Goal: Information Seeking & Learning: Learn about a topic

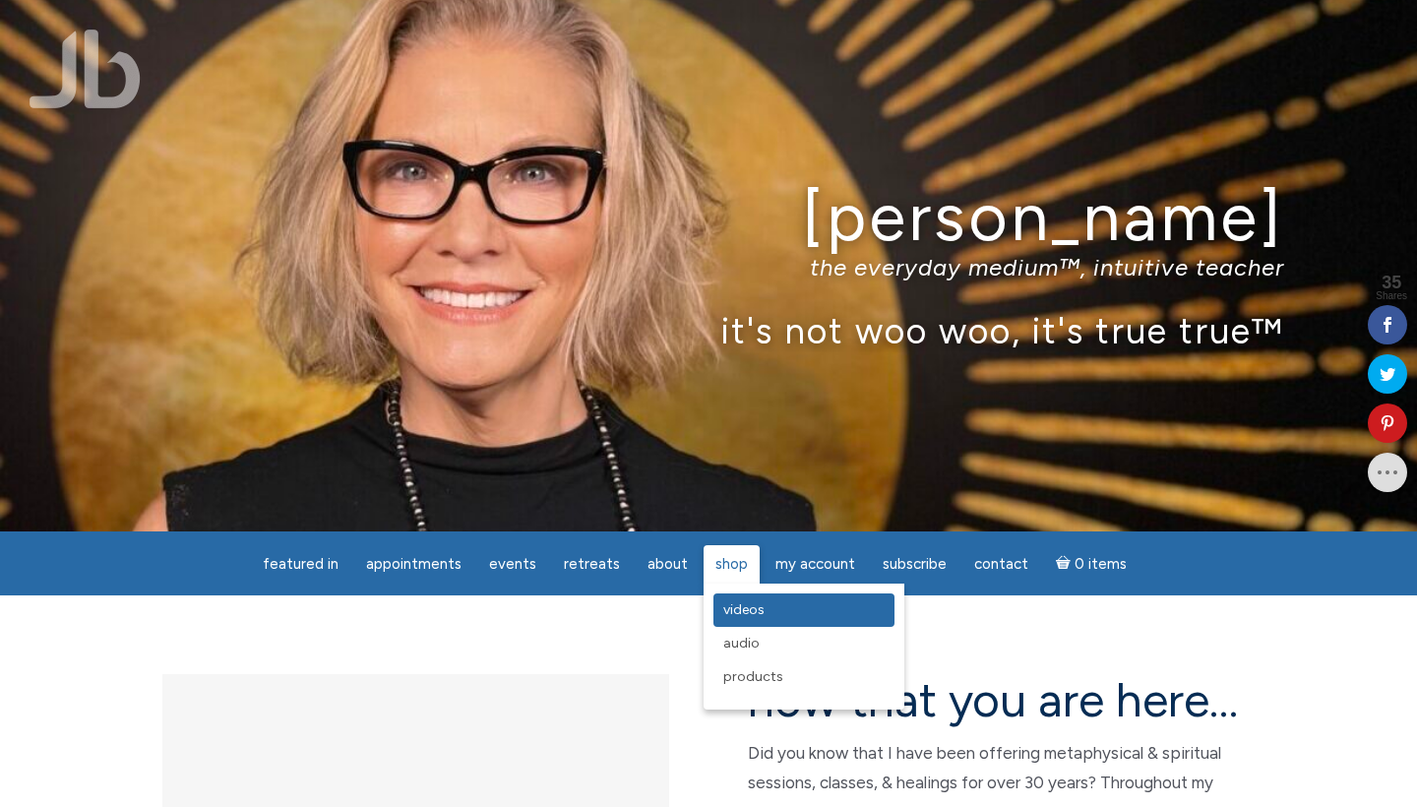
click at [739, 610] on span "Videos" at bounding box center [743, 609] width 41 height 17
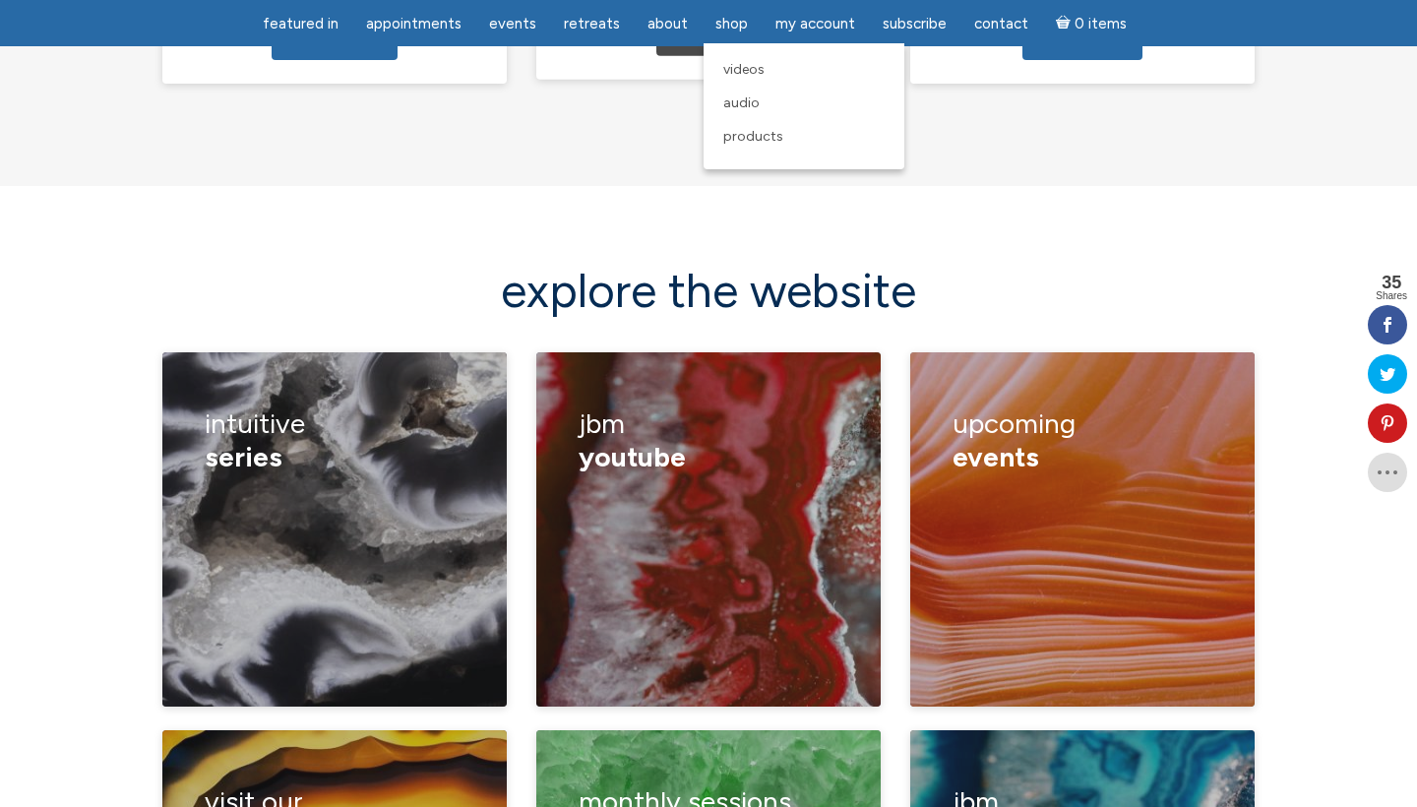
scroll to position [2572, 0]
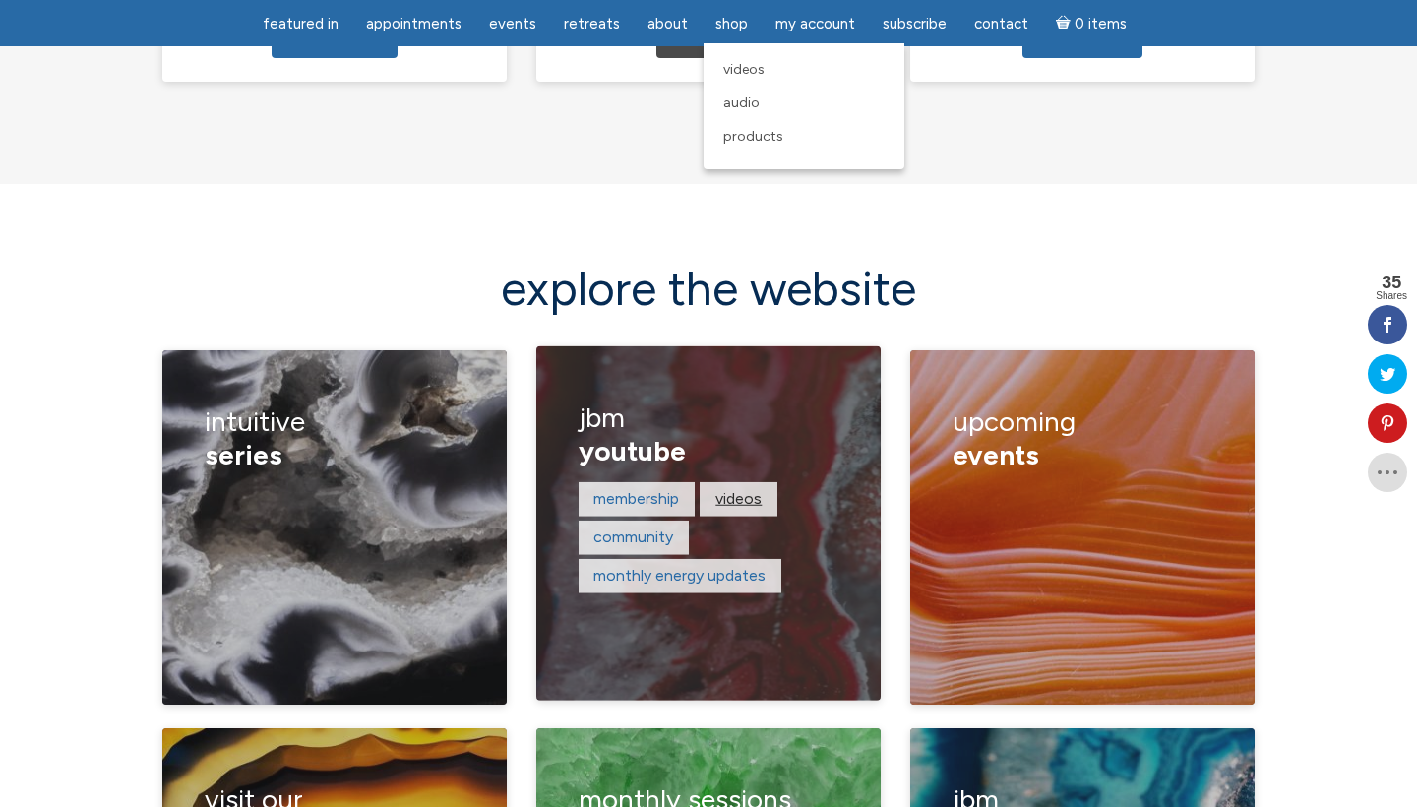
click at [738, 489] on link "Videos" at bounding box center [738, 498] width 46 height 19
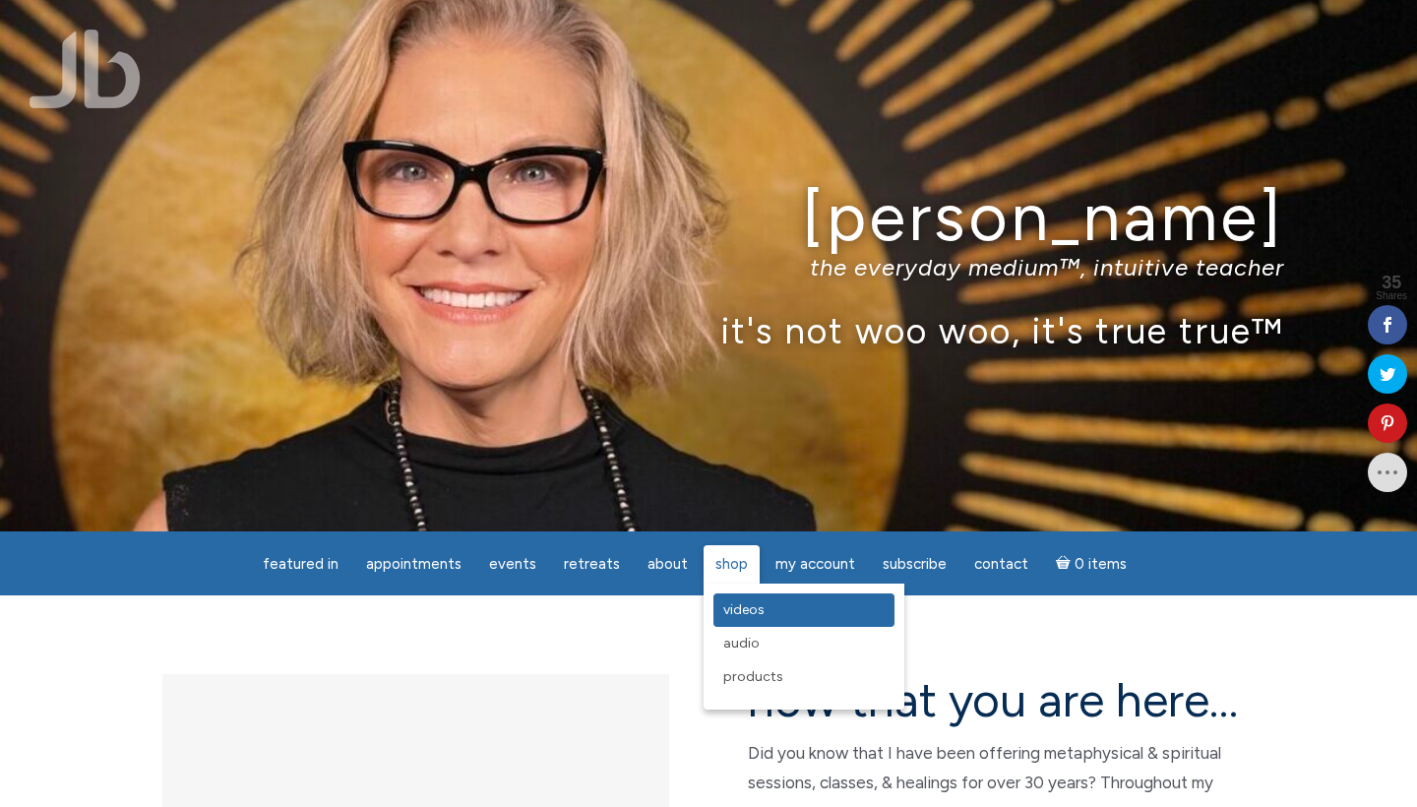
click at [732, 613] on span "Videos" at bounding box center [743, 609] width 41 height 17
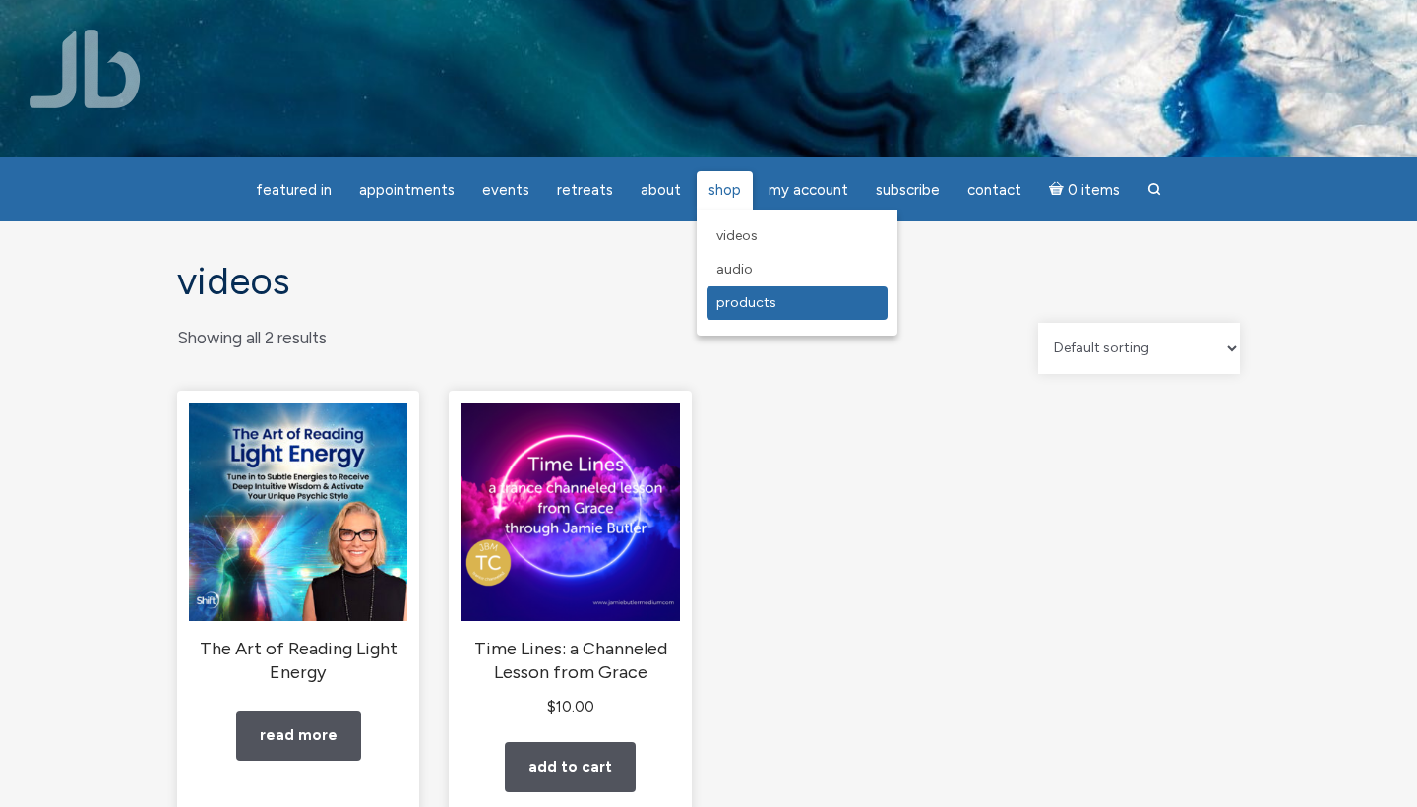
click at [742, 307] on span "Products" at bounding box center [746, 302] width 60 height 17
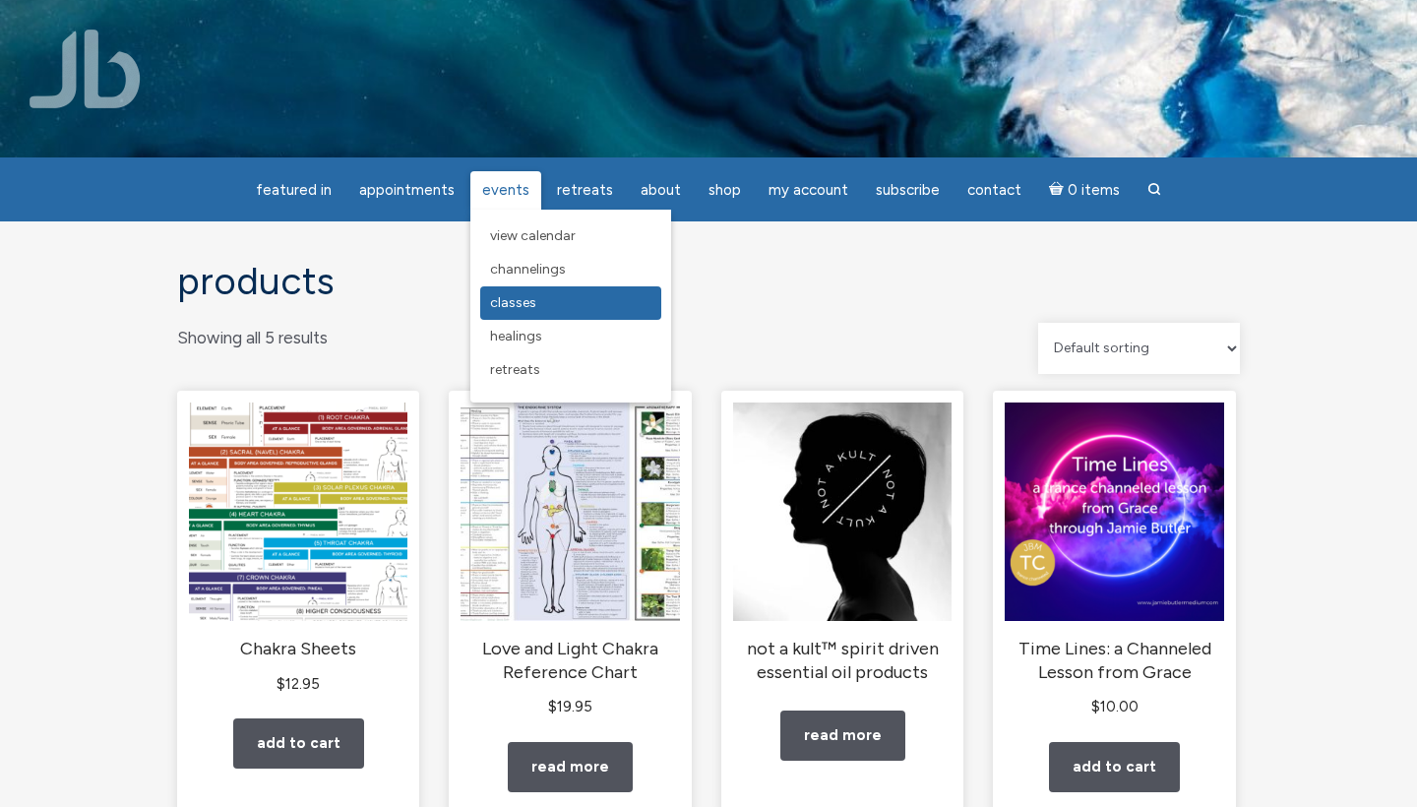
click at [509, 301] on span "Classes" at bounding box center [513, 302] width 46 height 17
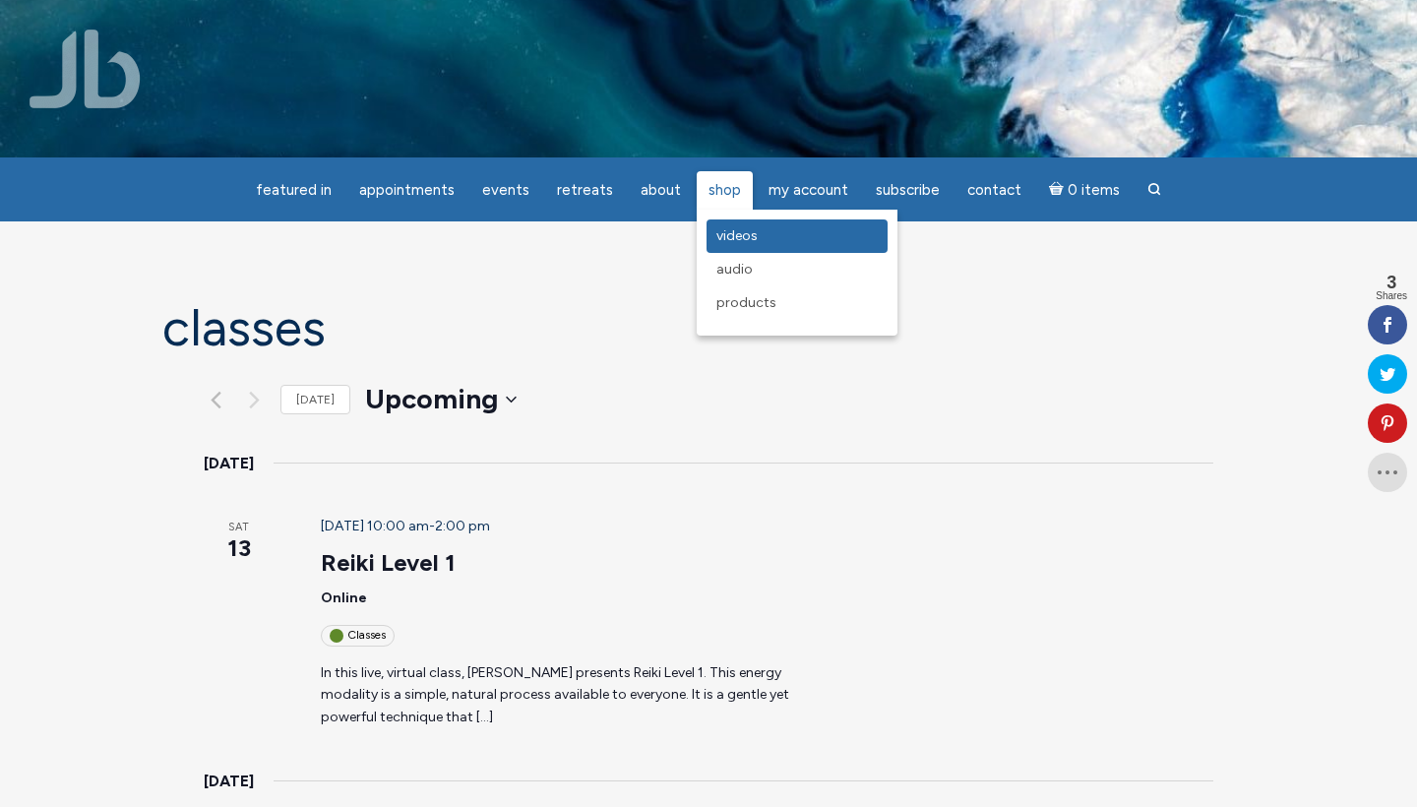
click at [727, 234] on span "Videos" at bounding box center [736, 235] width 41 height 17
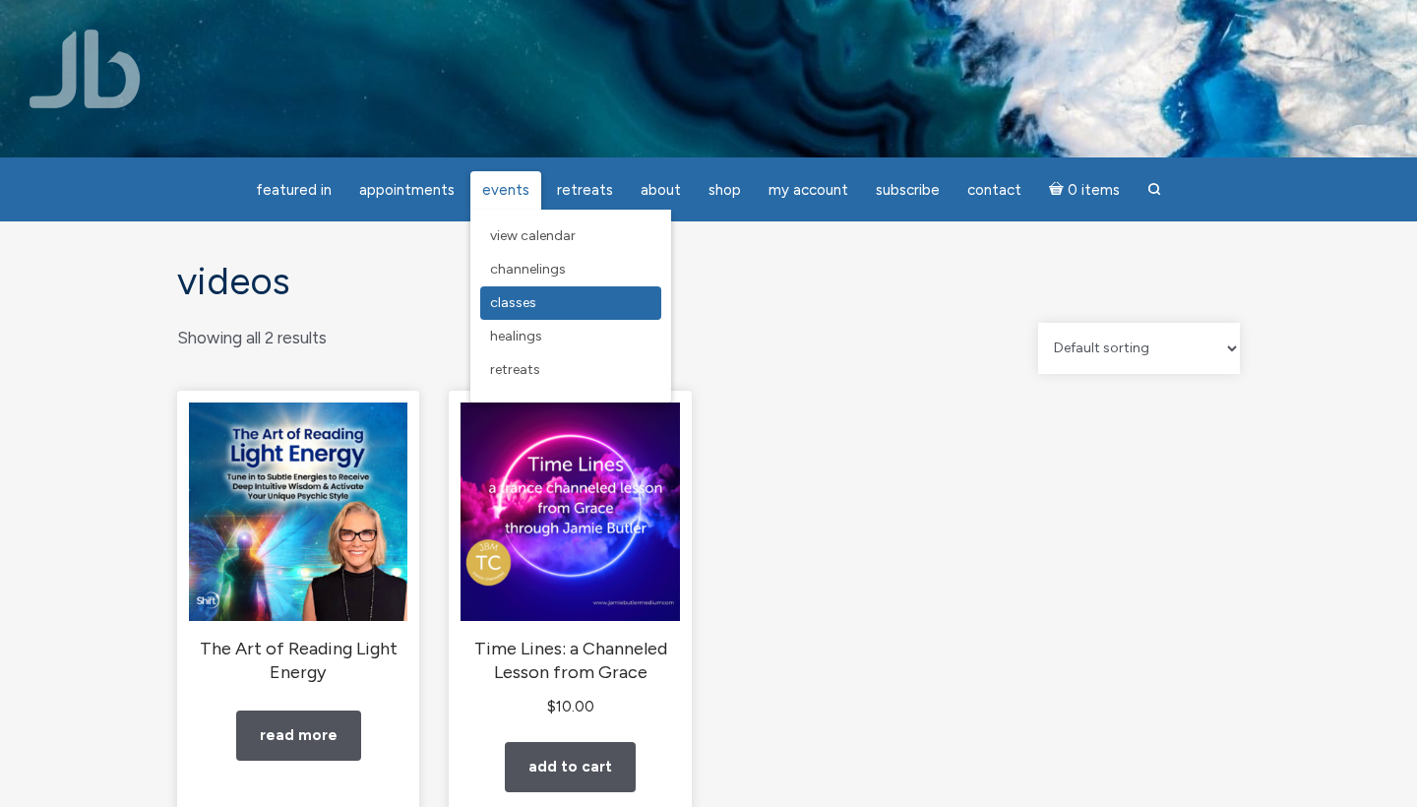
click at [513, 297] on span "Classes" at bounding box center [513, 302] width 46 height 17
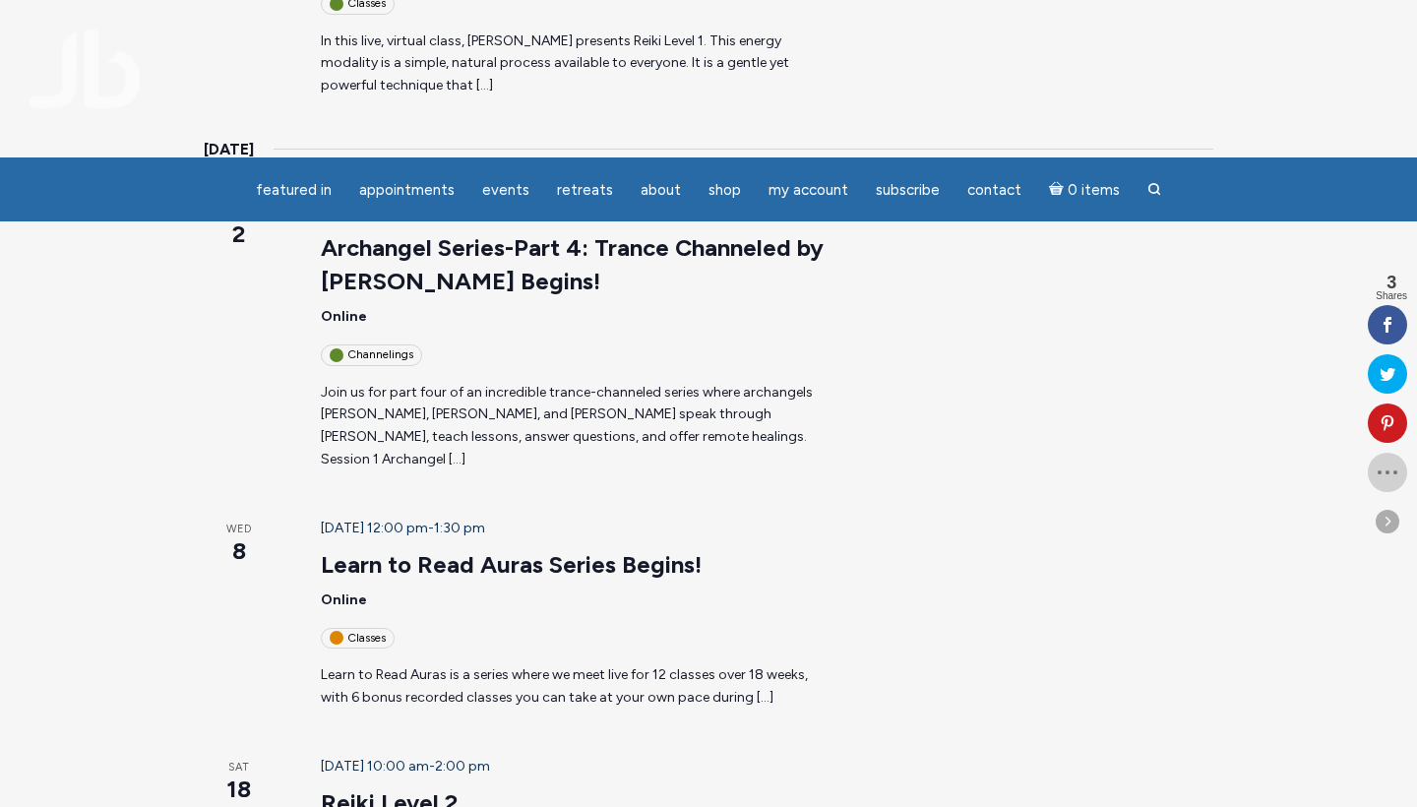
scroll to position [738, 0]
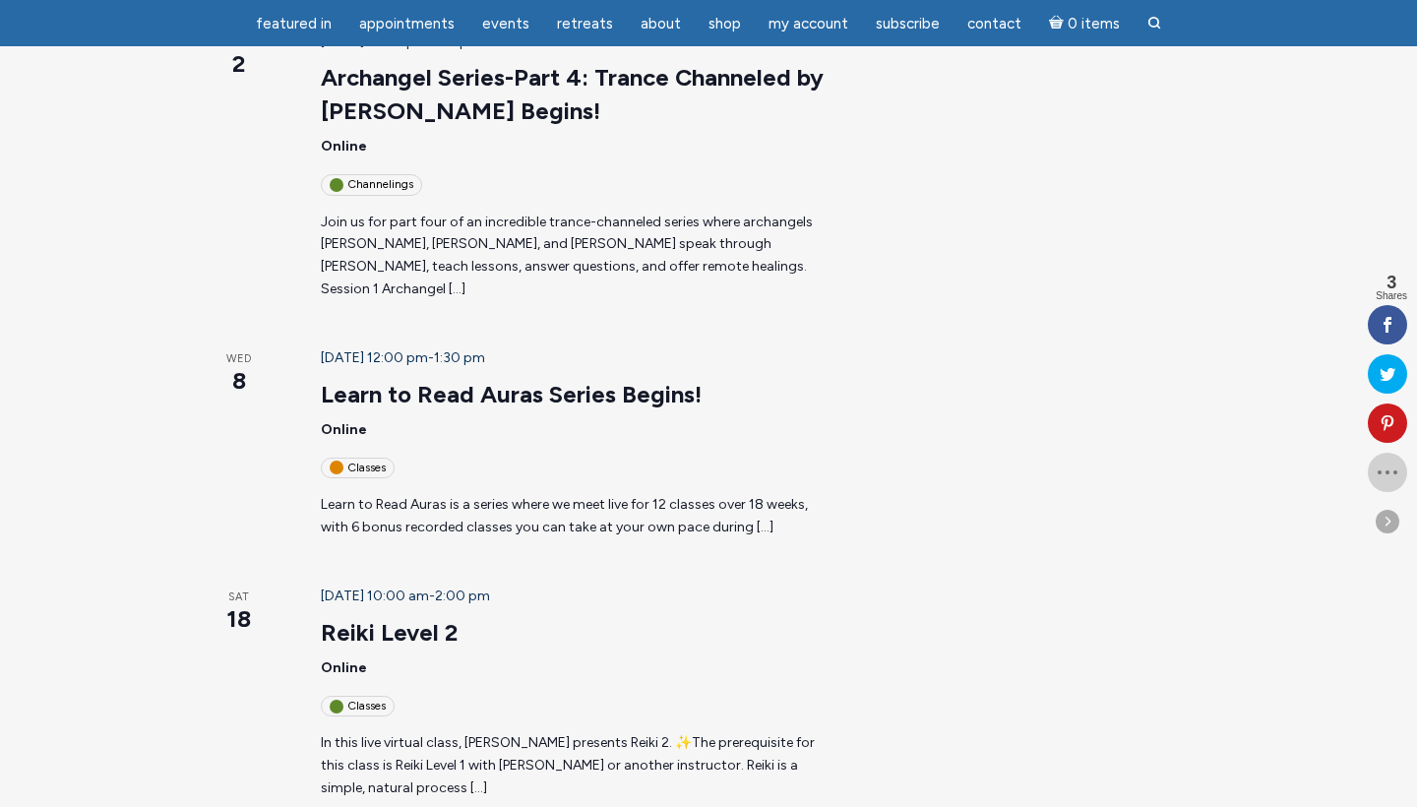
click at [1386, 474] on icon at bounding box center [1387, 472] width 39 height 16
click at [1388, 522] on span at bounding box center [1388, 522] width 24 height 24
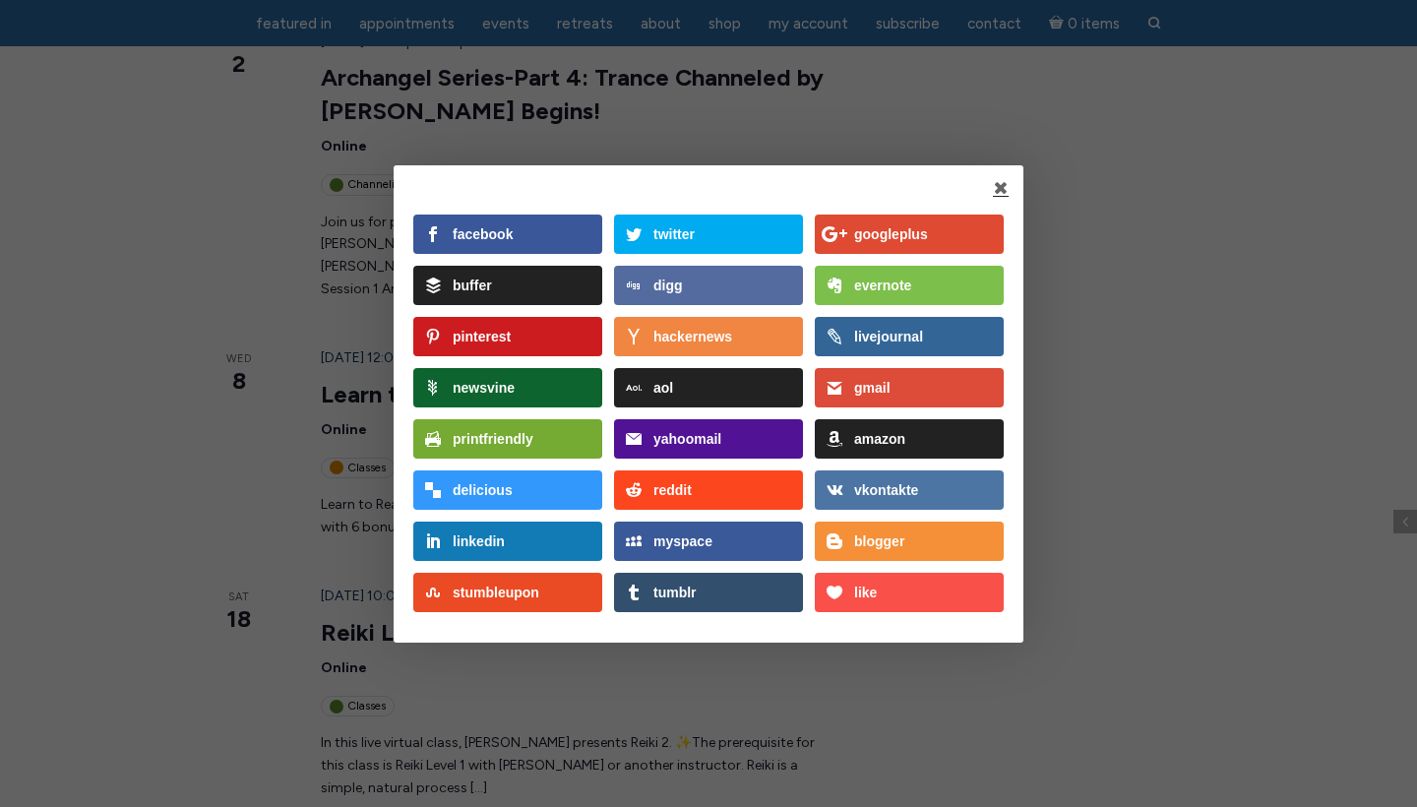
click at [1001, 184] on link at bounding box center [1001, 188] width 16 height 17
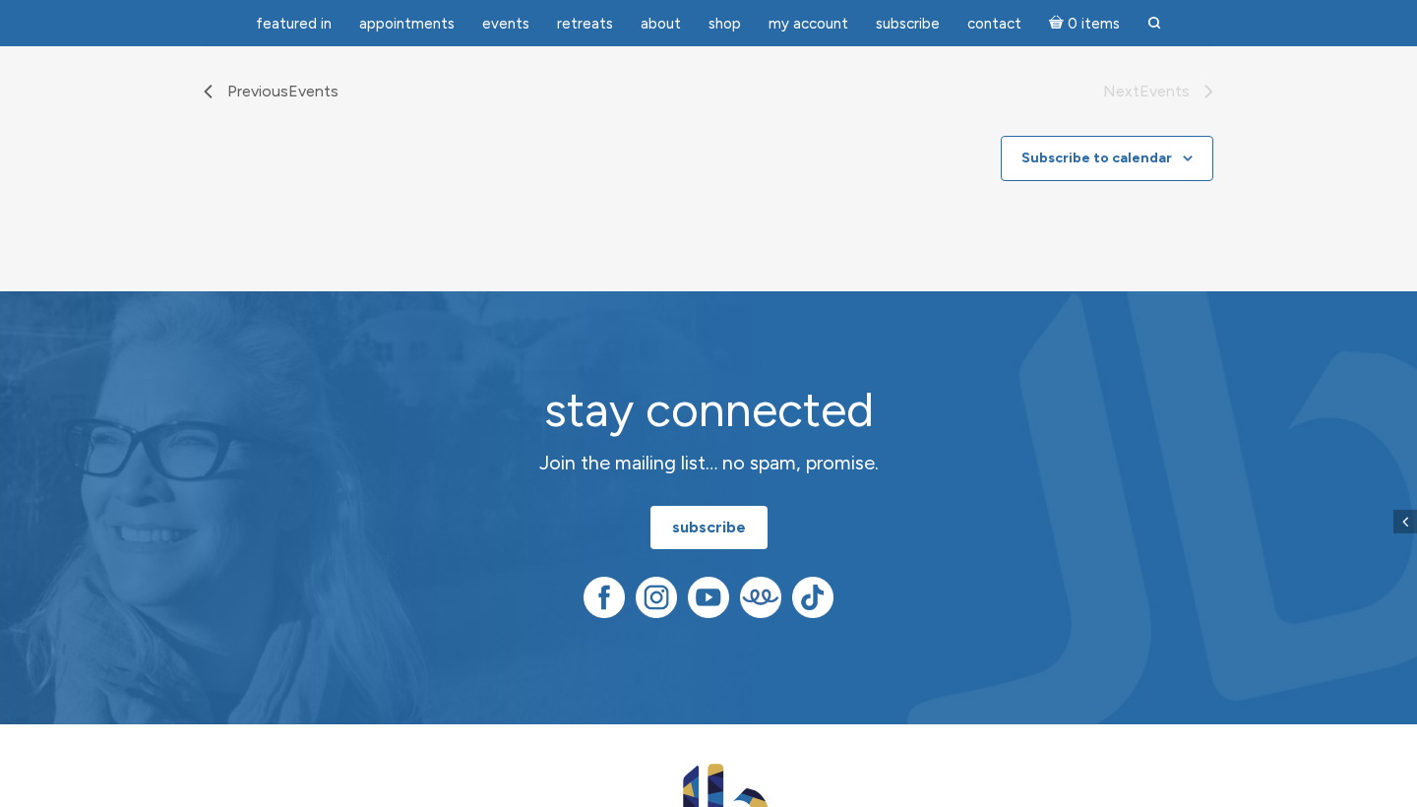
scroll to position [2777, 0]
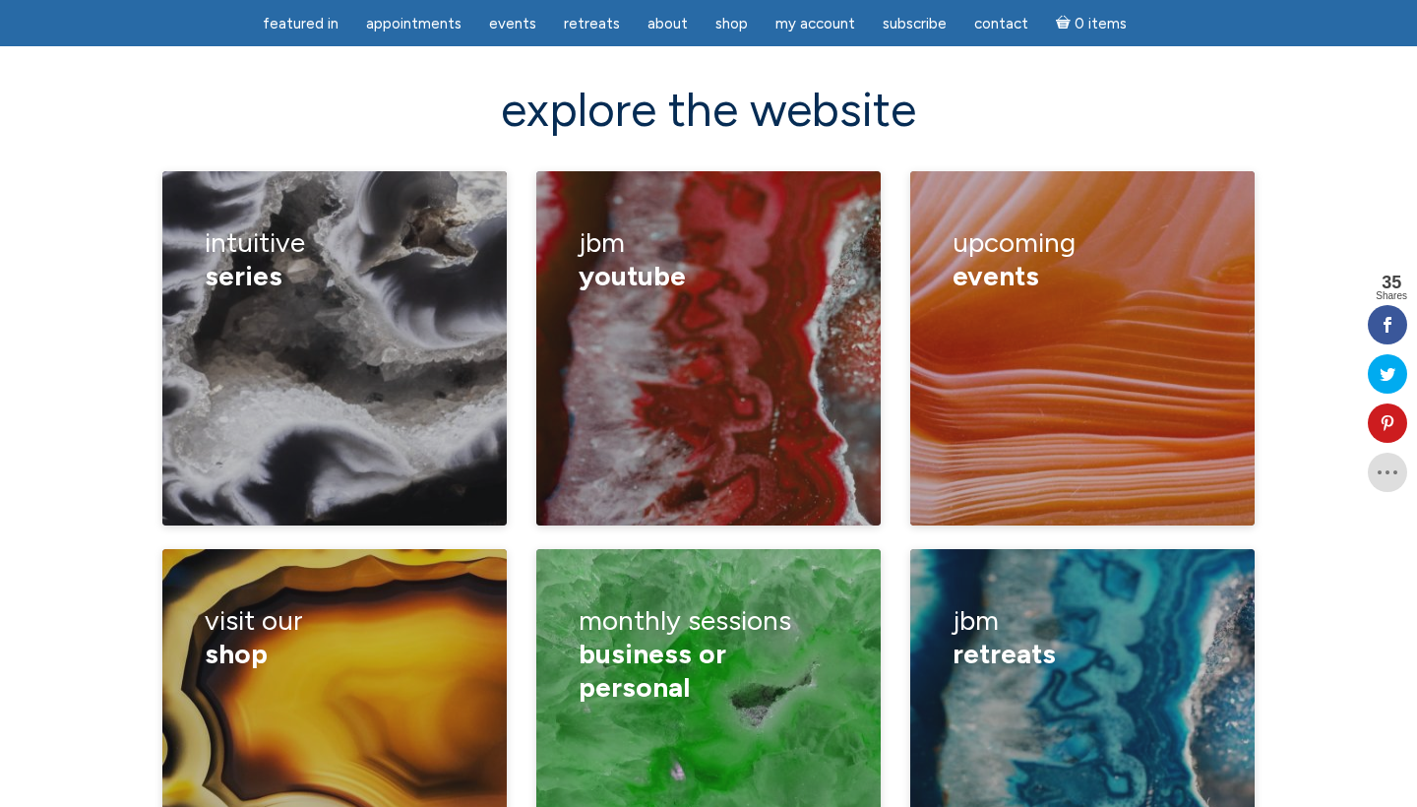
scroll to position [2801, 0]
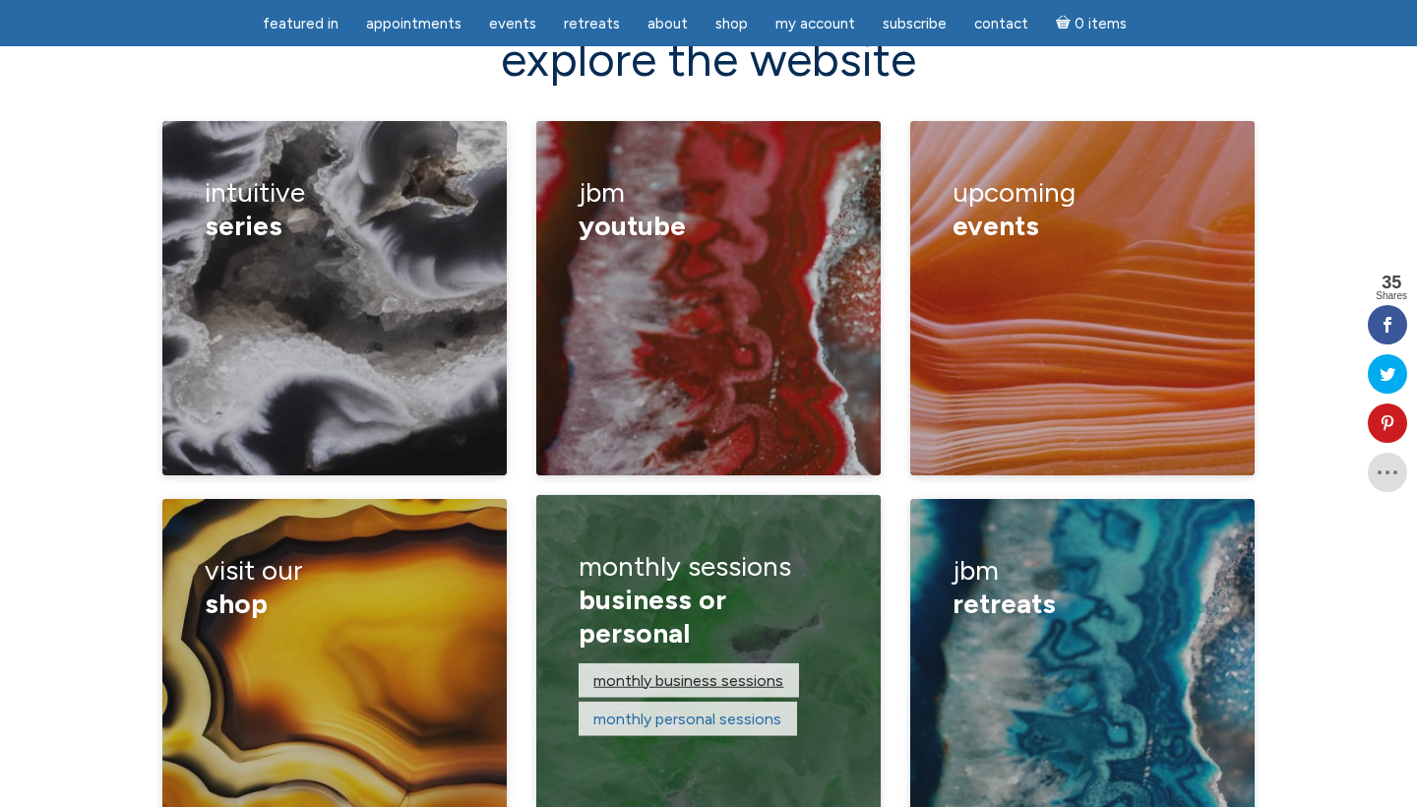
click at [690, 670] on link "monthly business sessions" at bounding box center [688, 679] width 190 height 19
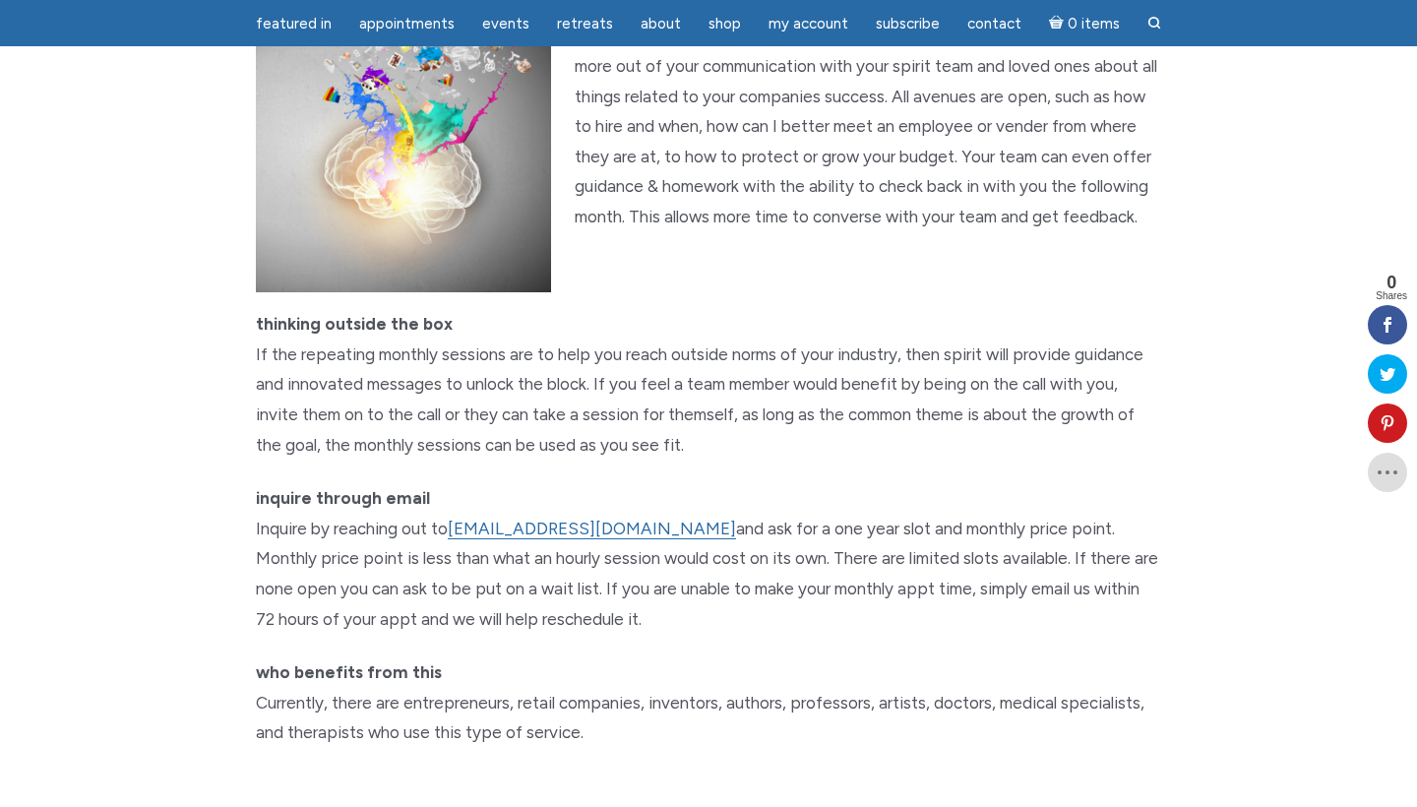
scroll to position [1352, 0]
